Goal: Navigation & Orientation: Find specific page/section

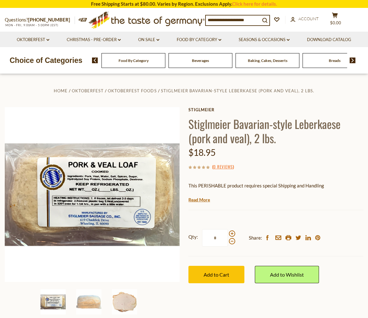
click at [165, 64] on div "Food By Category" at bounding box center [133, 60] width 64 height 15
click at [154, 64] on div "Food By Category" at bounding box center [133, 60] width 64 height 15
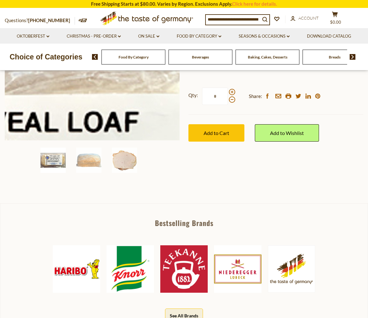
scroll to position [157, 0]
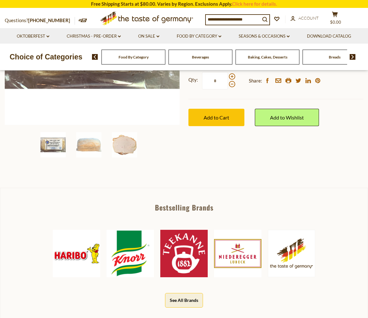
click at [61, 146] on img at bounding box center [52, 144] width 25 height 25
click at [142, 59] on span "Food By Category" at bounding box center [133, 57] width 30 height 5
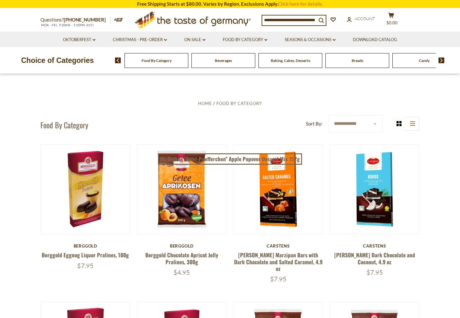
click at [165, 62] on span "Food By Category" at bounding box center [157, 60] width 30 height 5
click at [120, 63] on img at bounding box center [118, 60] width 6 height 6
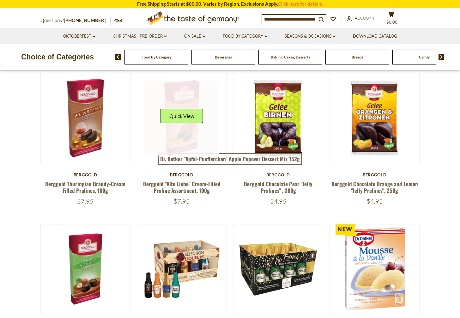
scroll to position [226, 0]
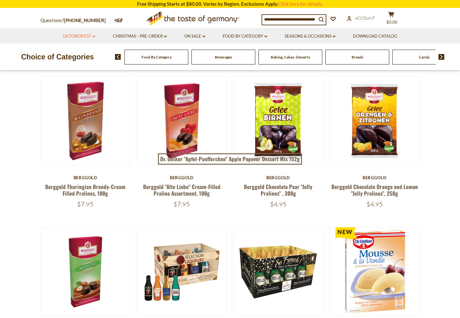
click at [93, 35] on icon "dropdown_arrow" at bounding box center [94, 36] width 3 height 2
click at [88, 52] on link "All Oktoberfest" at bounding box center [75, 53] width 33 height 6
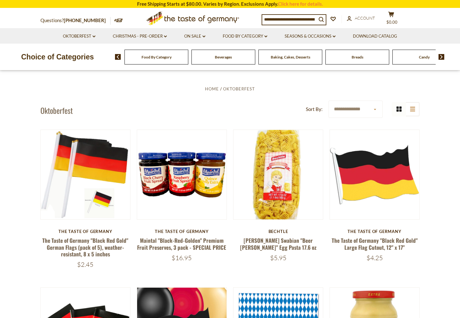
scroll to position [130, 0]
